Goal: Task Accomplishment & Management: Use online tool/utility

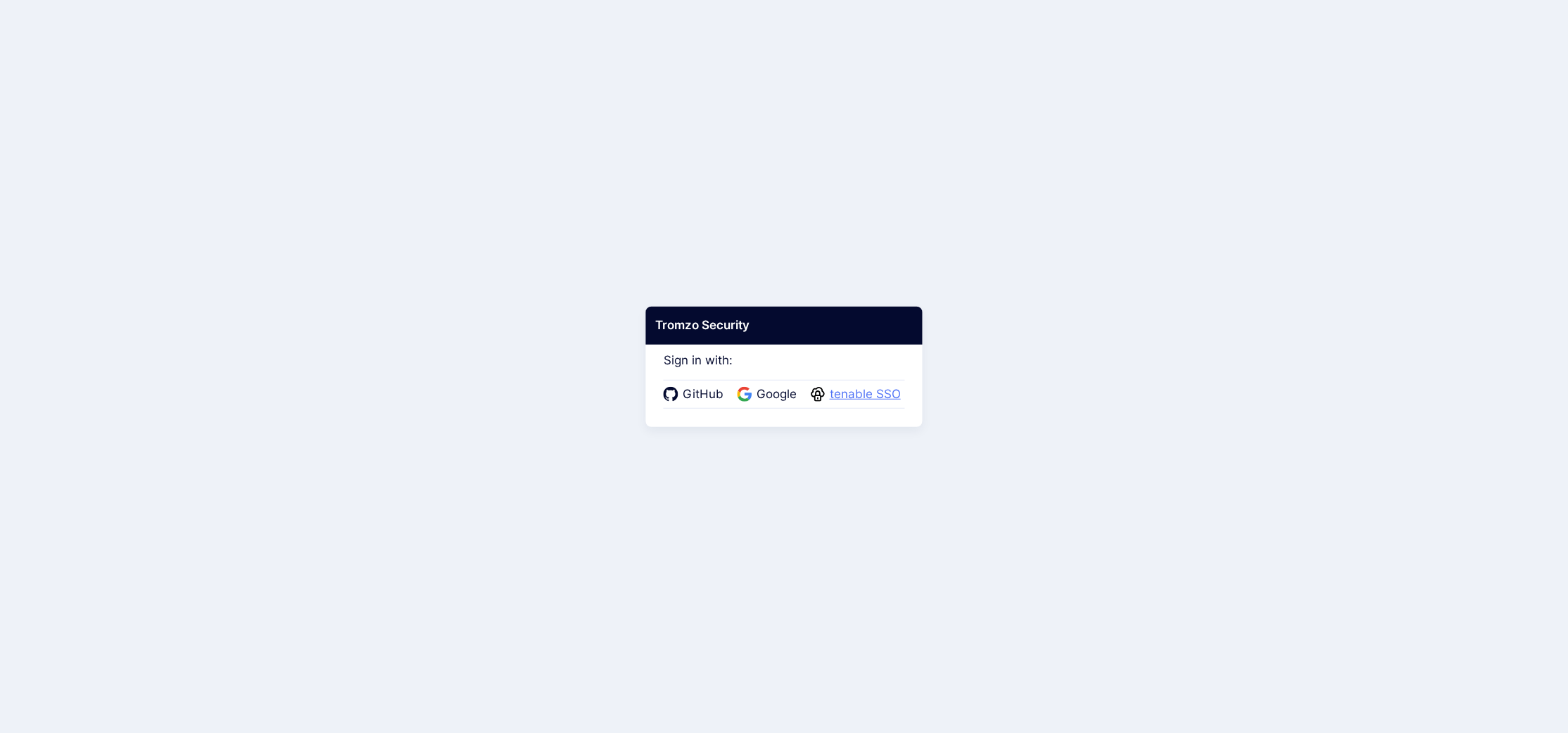
click at [880, 389] on span "tenable SSO" at bounding box center [865, 394] width 80 height 18
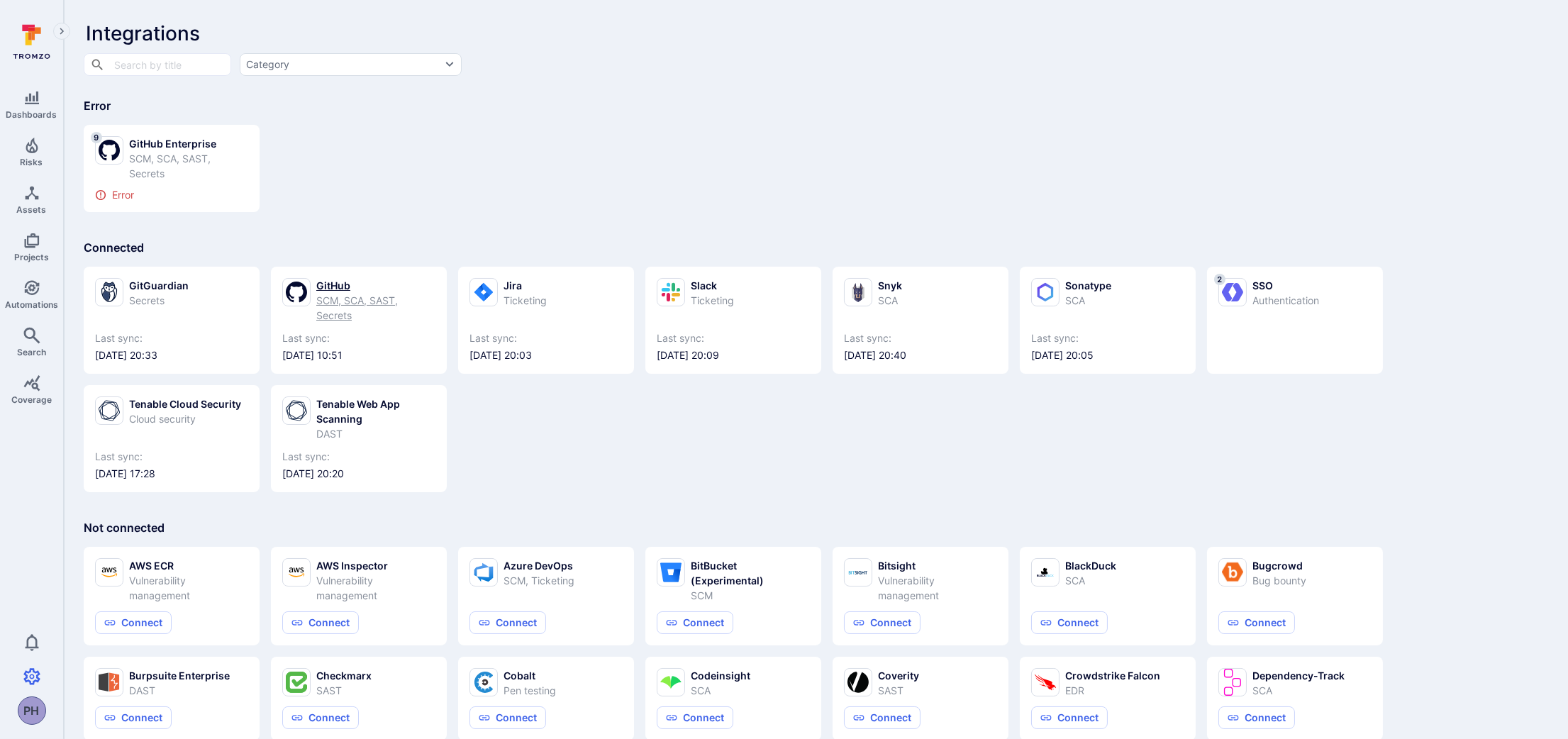
click at [331, 288] on div "GitHub" at bounding box center [376, 285] width 119 height 15
